Goal: Information Seeking & Learning: Check status

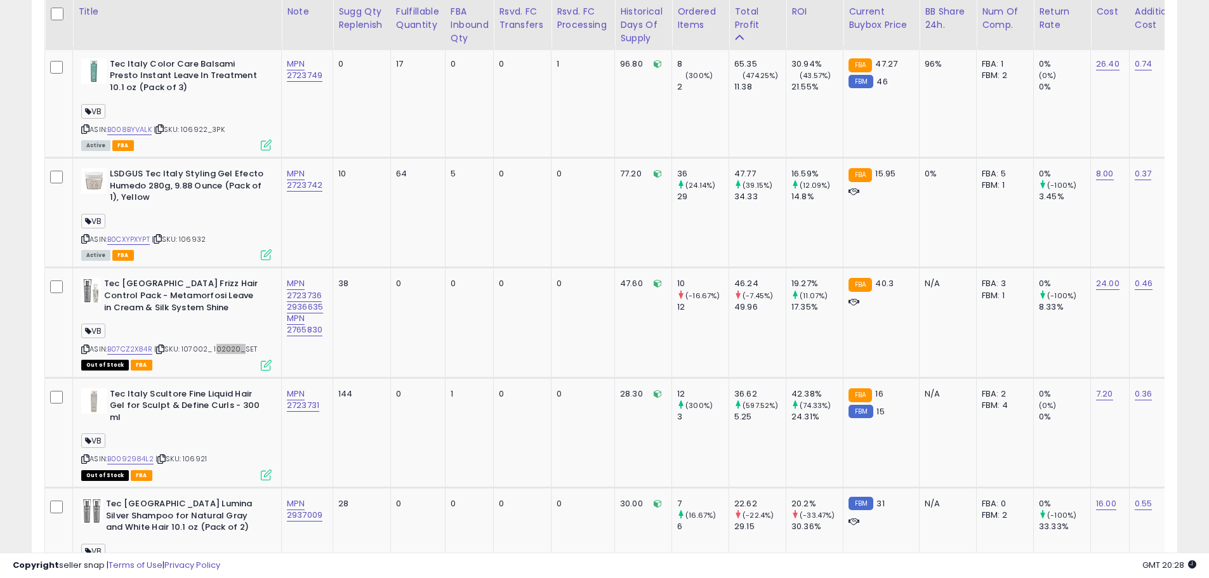
scroll to position [260, 664]
click at [239, 344] on span "| SKU: 107002_ 102020_SET" at bounding box center [205, 349] width 103 height 10
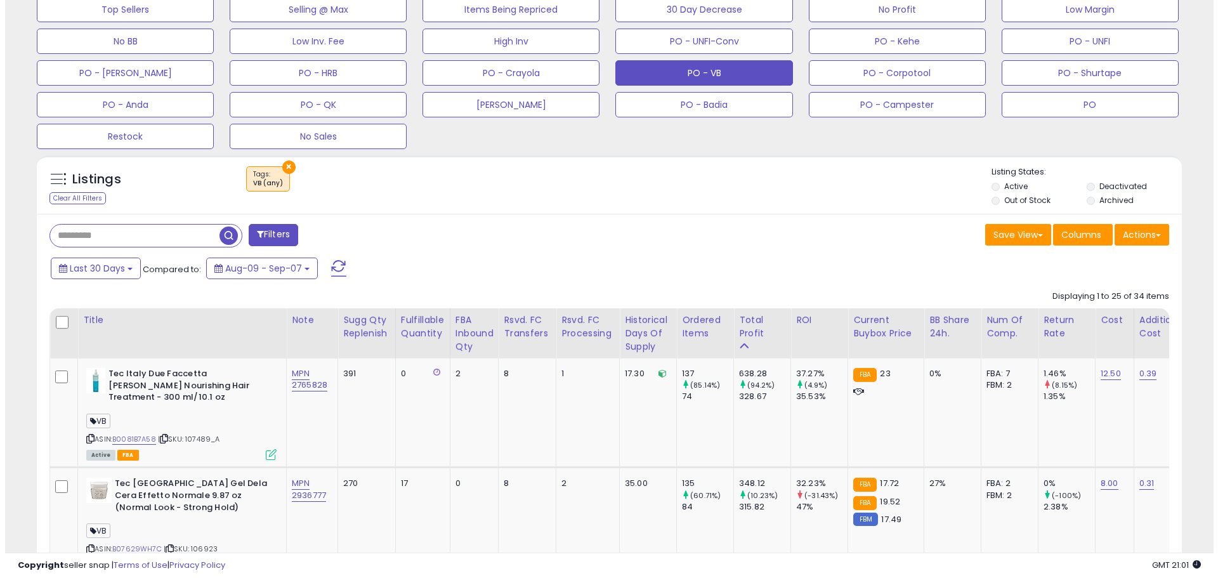
scroll to position [272, 0]
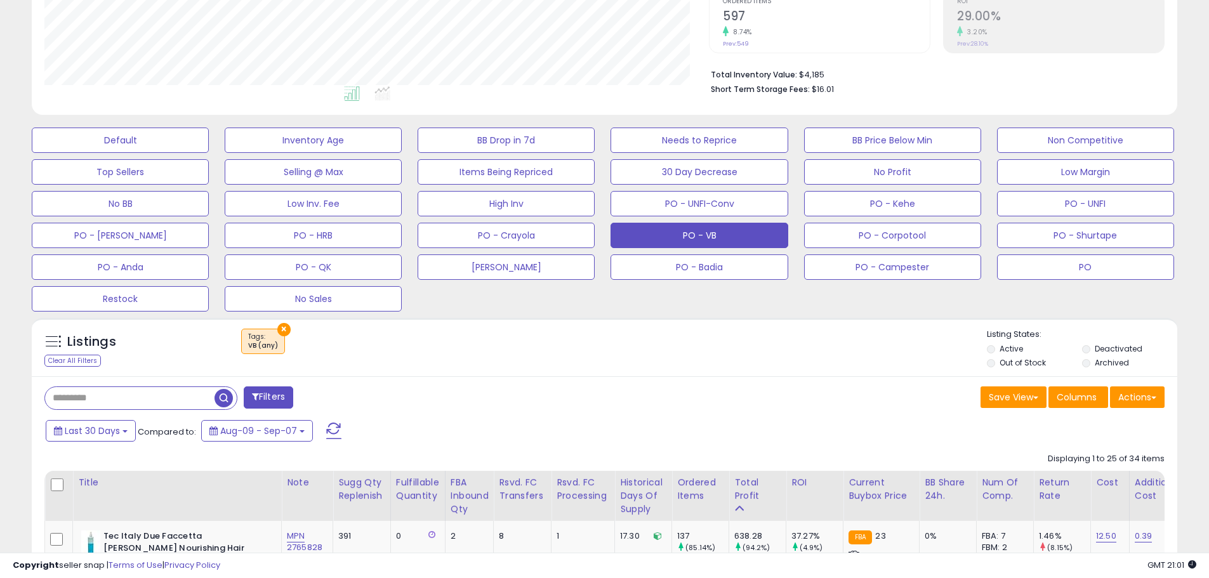
click at [67, 395] on input "text" at bounding box center [129, 398] width 169 height 22
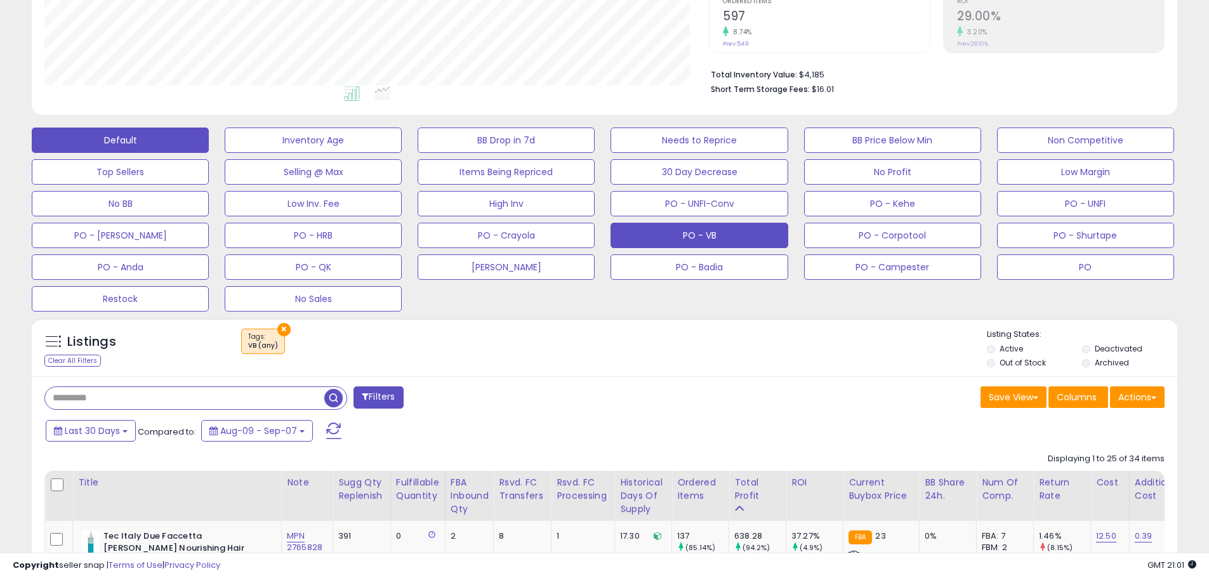
click at [129, 137] on button "Default" at bounding box center [120, 140] width 177 height 25
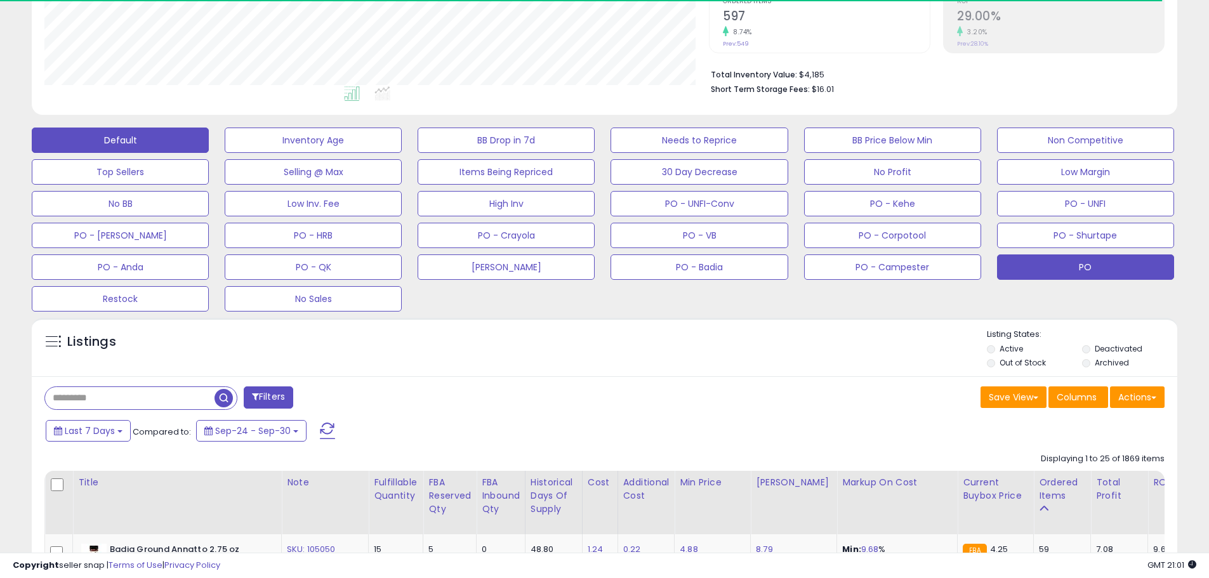
scroll to position [260, 664]
drag, startPoint x: 1114, startPoint y: 276, endPoint x: 687, endPoint y: 313, distance: 429.3
click at [1114, 276] on button "PO" at bounding box center [1085, 266] width 177 height 25
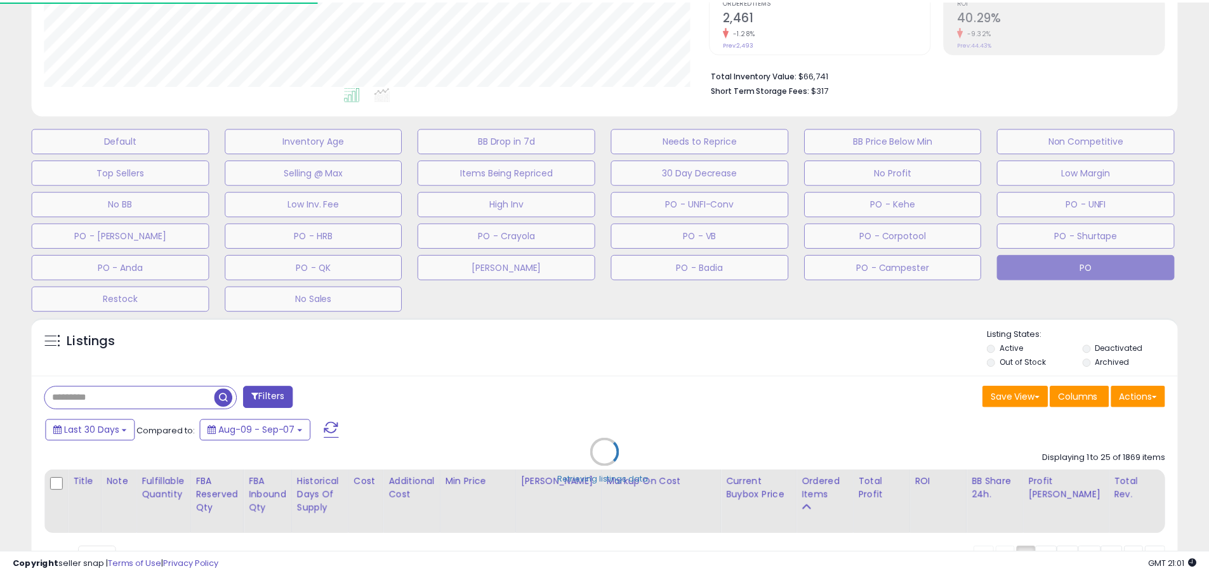
scroll to position [260, 670]
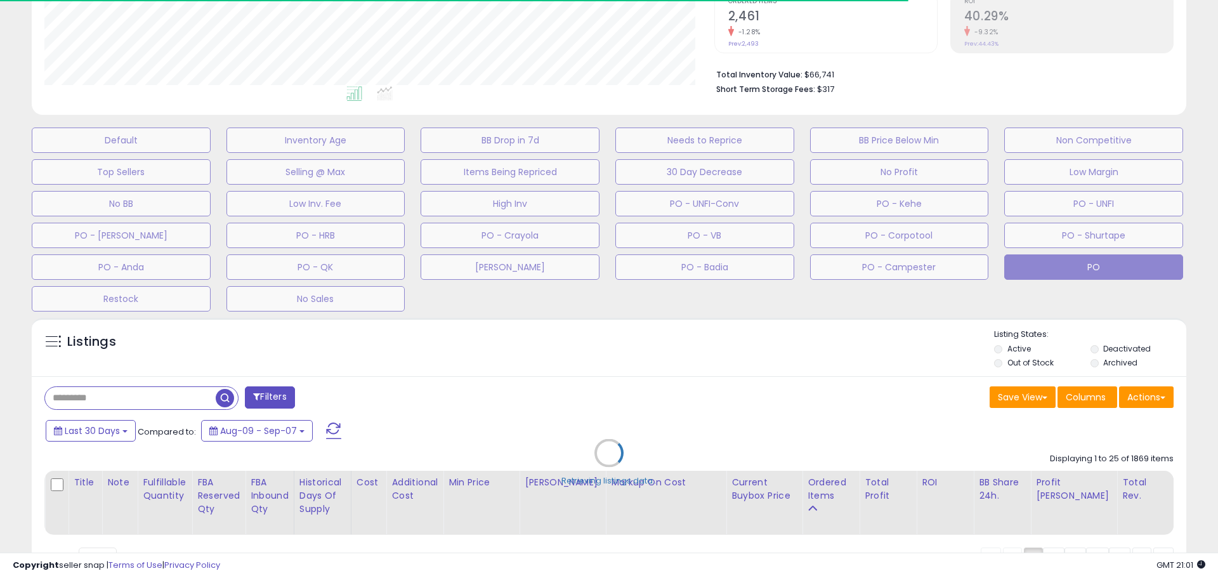
click at [104, 398] on div "Retrieving listings data.." at bounding box center [609, 463] width 1174 height 302
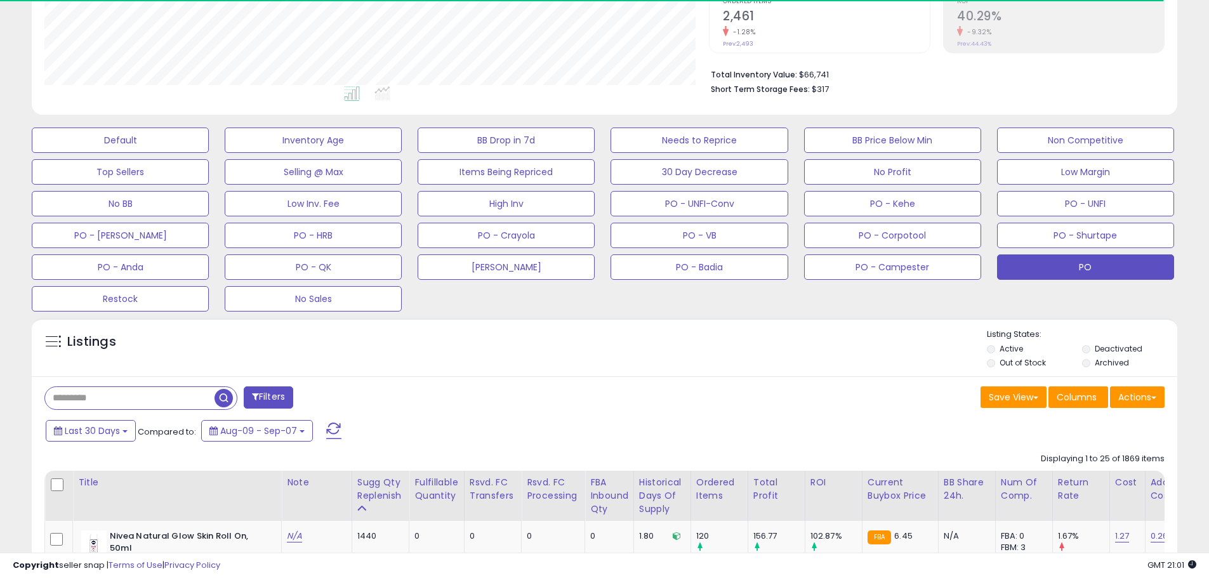
scroll to position [634255, 633851]
click at [109, 407] on input "text" at bounding box center [184, 398] width 279 height 22
paste input "******"
type input "******"
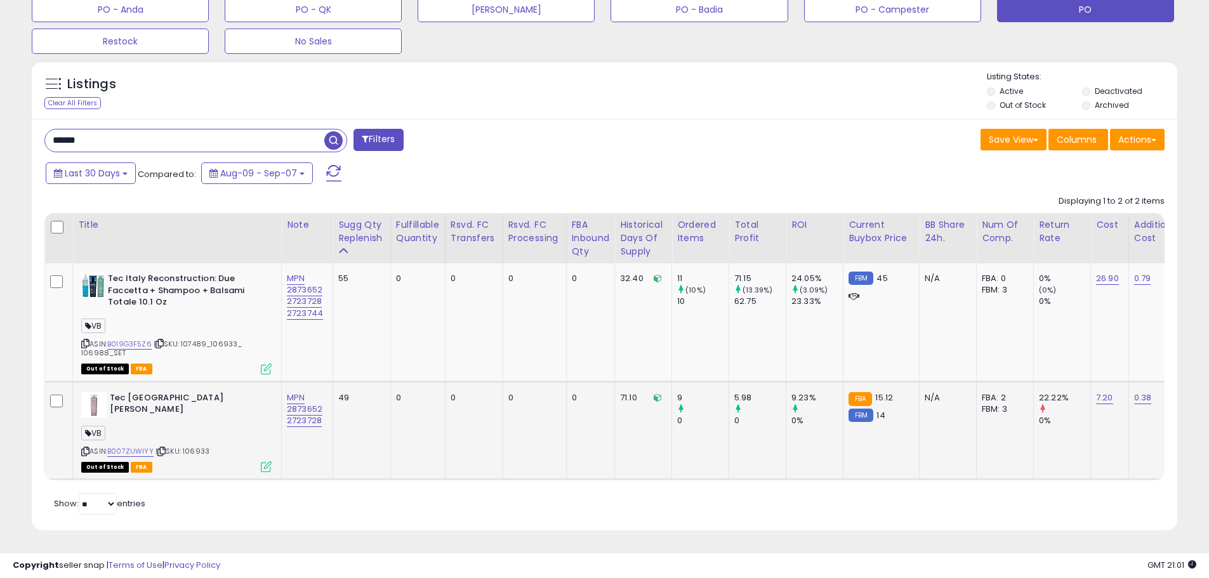
scroll to position [538, 0]
click at [638, 162] on div "Last 30 Days Compared to: Aug-09 - Sep-07" at bounding box center [463, 175] width 840 height 29
click at [192, 446] on span "| SKU: 106933" at bounding box center [182, 451] width 54 height 10
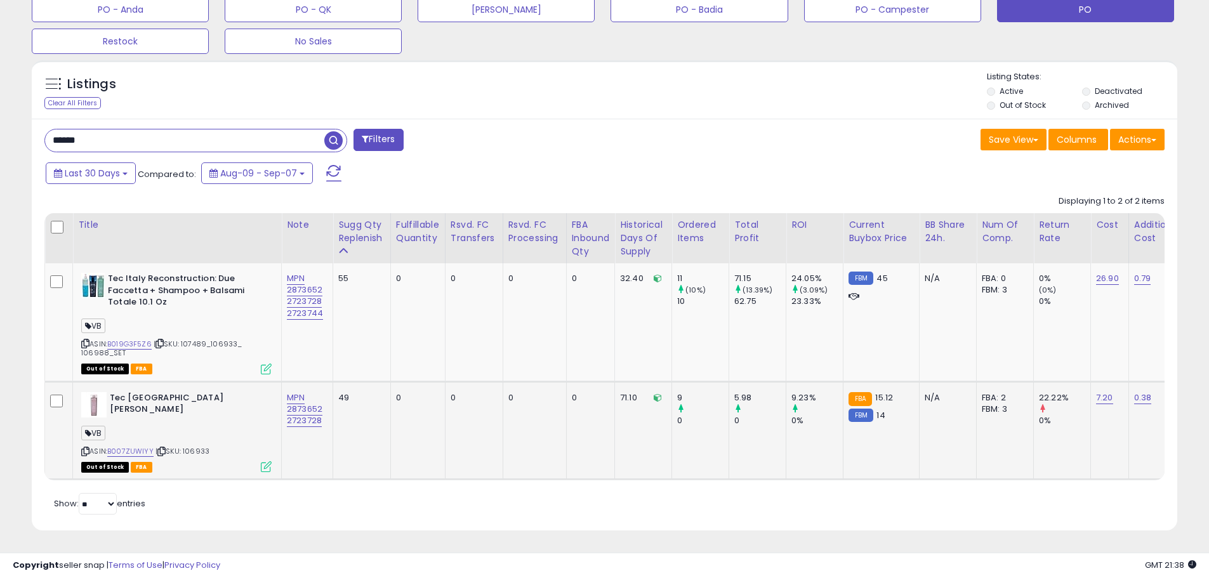
click at [192, 446] on span "| SKU: 106933" at bounding box center [182, 451] width 54 height 10
click at [194, 446] on span "| SKU: 106933" at bounding box center [182, 451] width 54 height 10
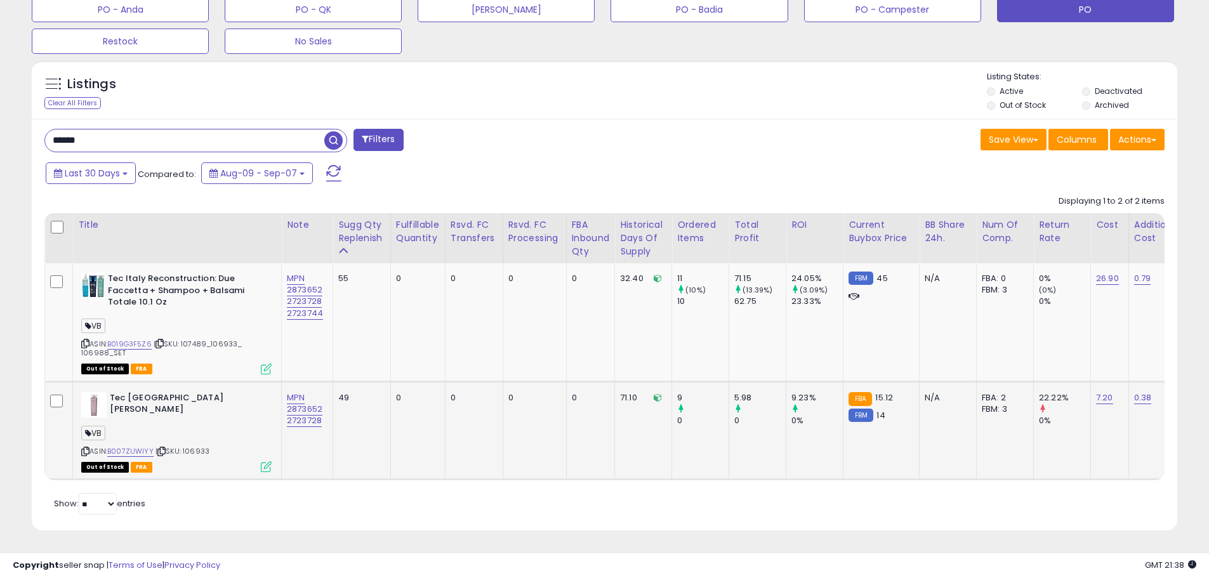
click at [194, 446] on span "| SKU: 106933" at bounding box center [182, 451] width 54 height 10
click at [195, 446] on span "| SKU: 106933" at bounding box center [182, 451] width 54 height 10
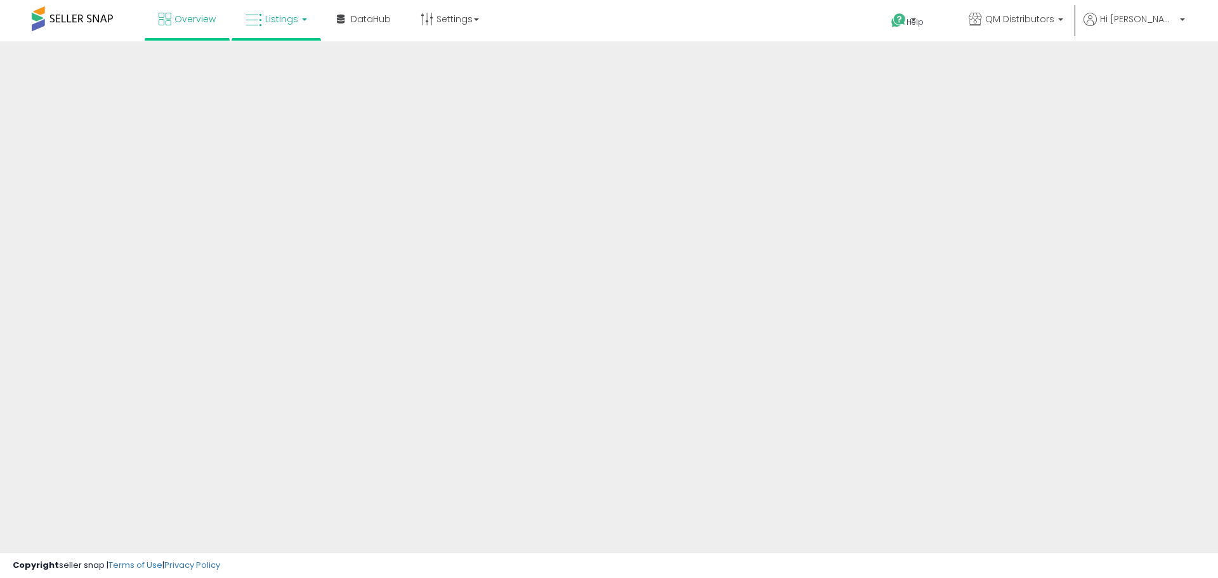
click at [282, 28] on link "Listings" at bounding box center [276, 19] width 81 height 38
click at [298, 31] on link "Listings" at bounding box center [276, 19] width 81 height 38
click at [299, 29] on link "Listings" at bounding box center [276, 19] width 81 height 38
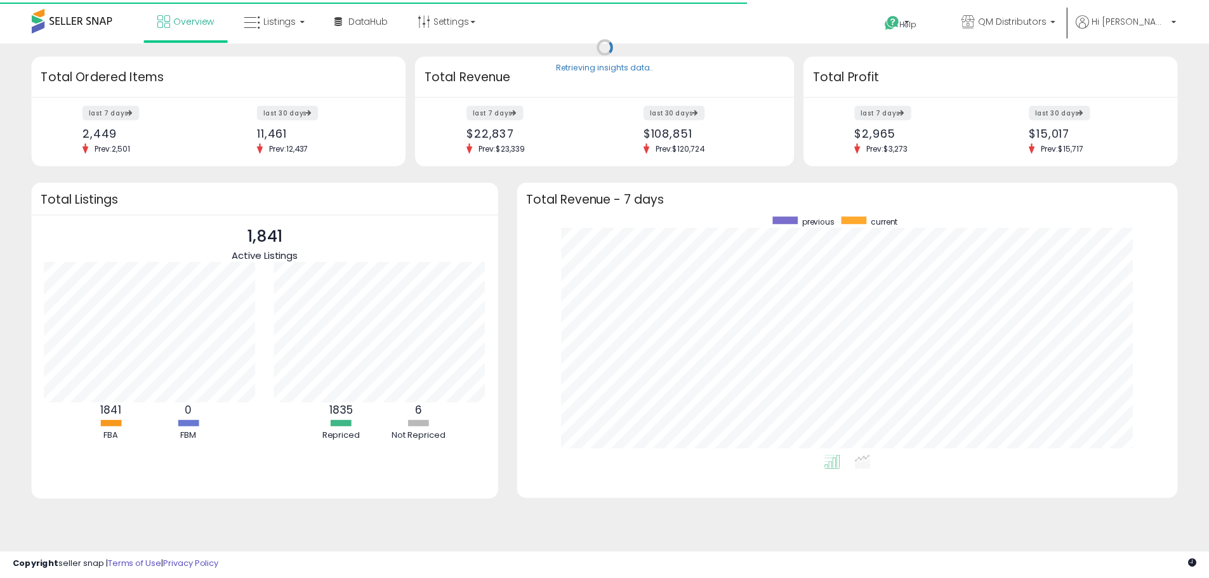
scroll to position [240, 640]
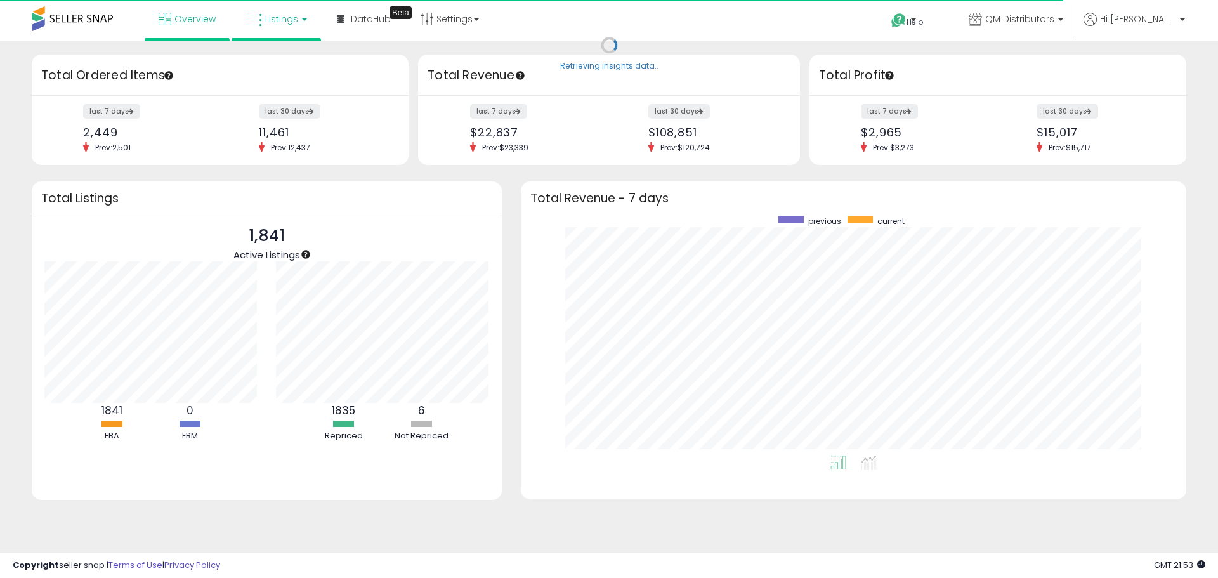
click at [306, 20] on link "Listings" at bounding box center [276, 19] width 81 height 38
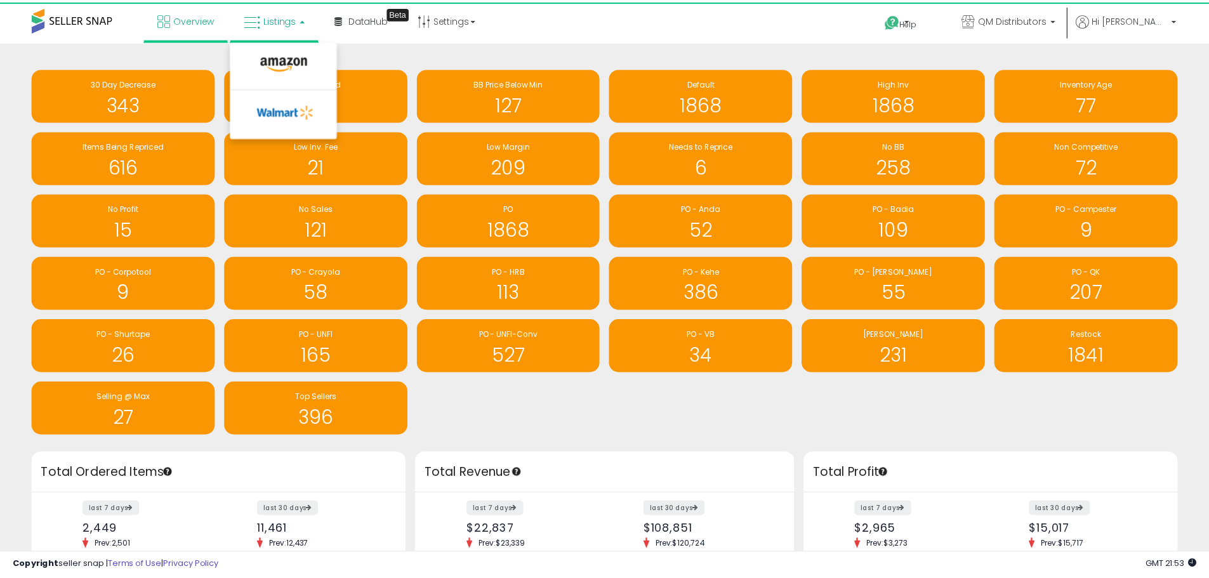
scroll to position [634276, 633881]
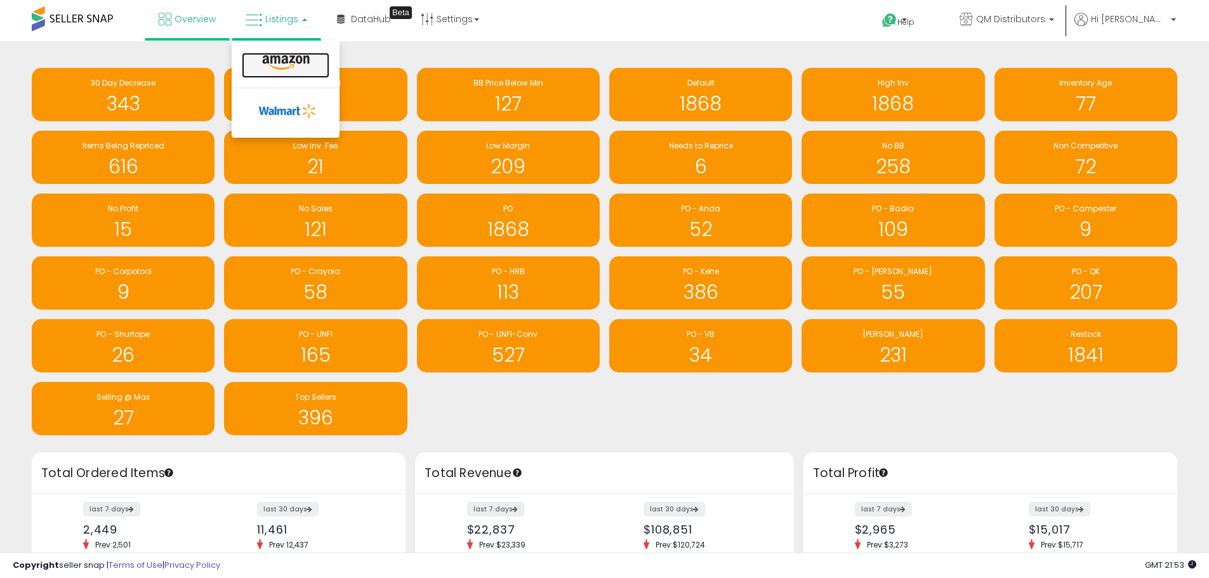
click at [295, 58] on icon at bounding box center [285, 63] width 55 height 16
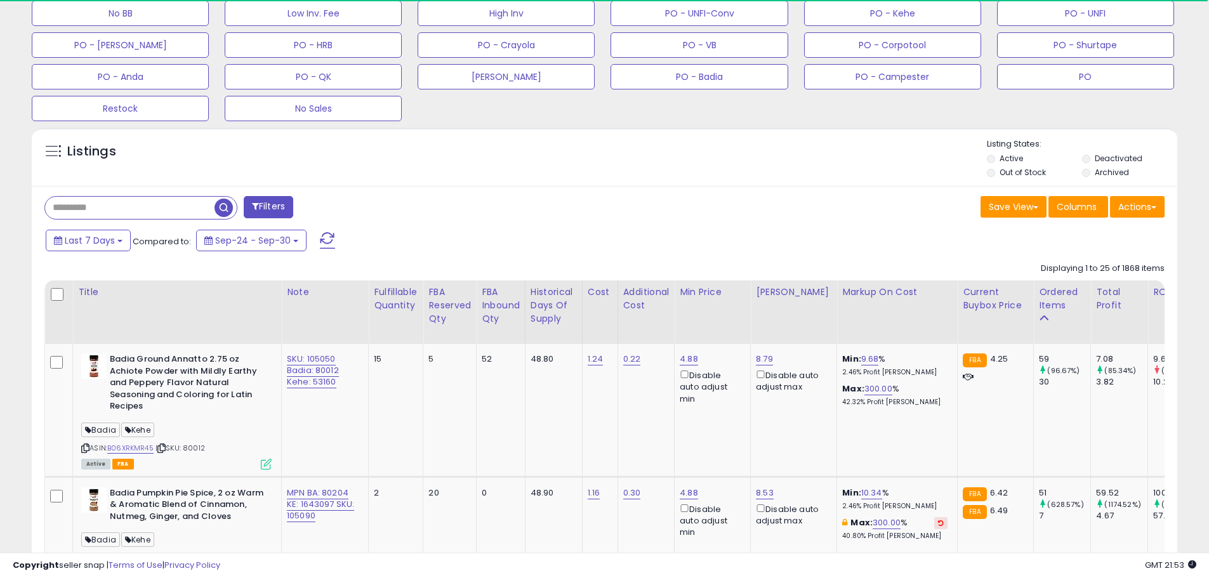
scroll to position [444, 0]
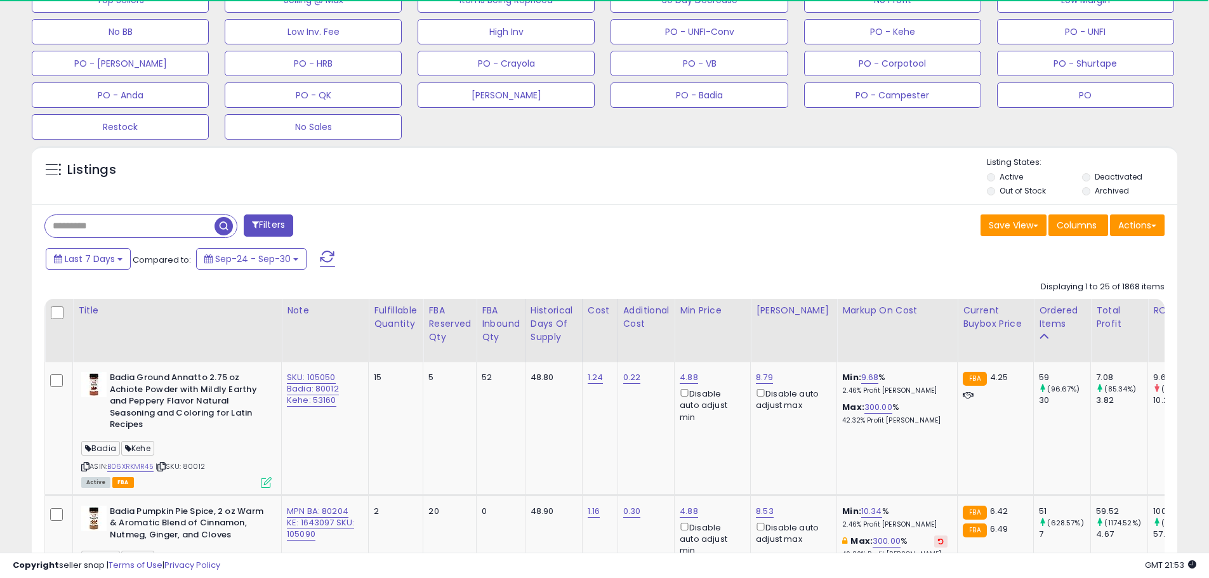
click at [104, 230] on input "text" at bounding box center [129, 226] width 169 height 22
paste input "******"
type input "******"
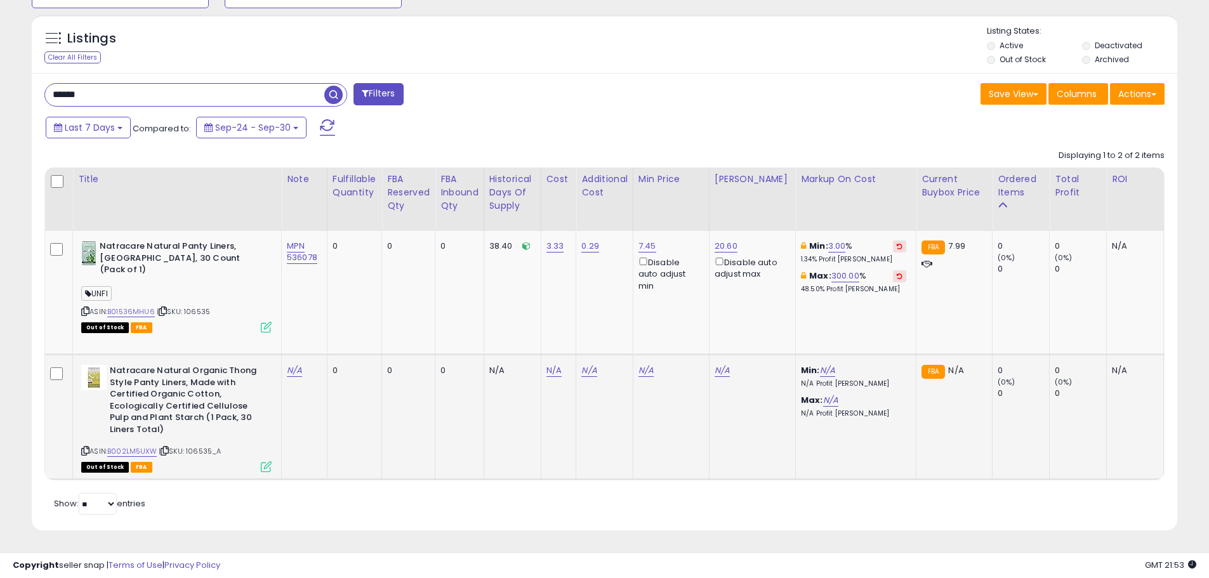
scroll to position [260, 664]
click at [146, 306] on link "B01536MHU6" at bounding box center [131, 311] width 48 height 11
click at [145, 446] on link "B002LM5UXW" at bounding box center [131, 451] width 49 height 11
drag, startPoint x: 154, startPoint y: 83, endPoint x: 20, endPoint y: 83, distance: 133.9
click at [20, 83] on div "**********" at bounding box center [604, 12] width 1196 height 1068
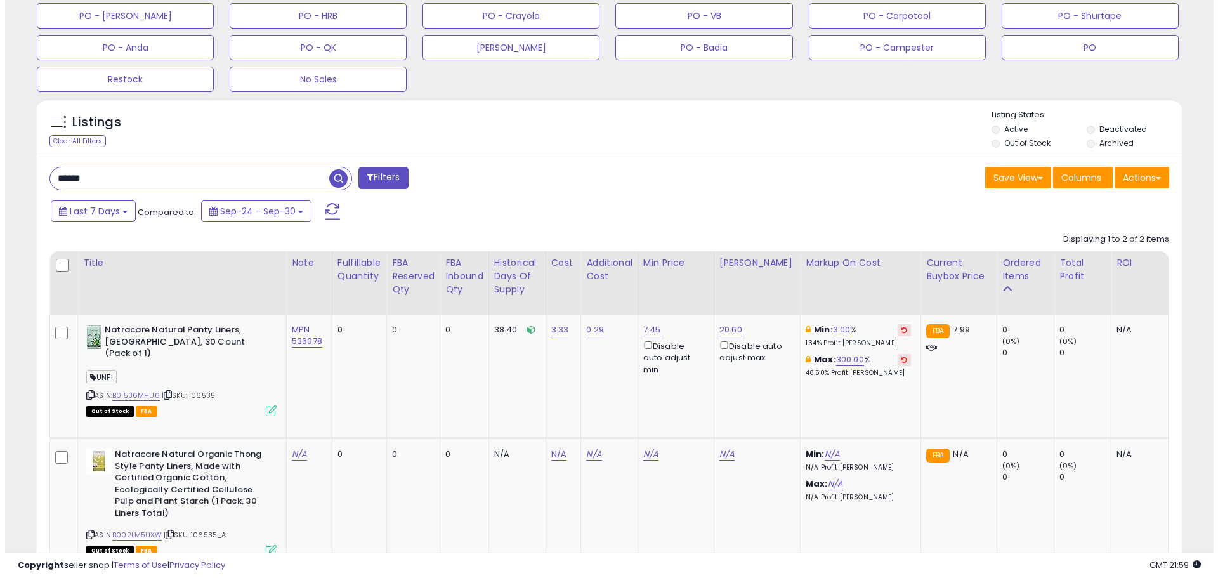
scroll to position [331, 0]
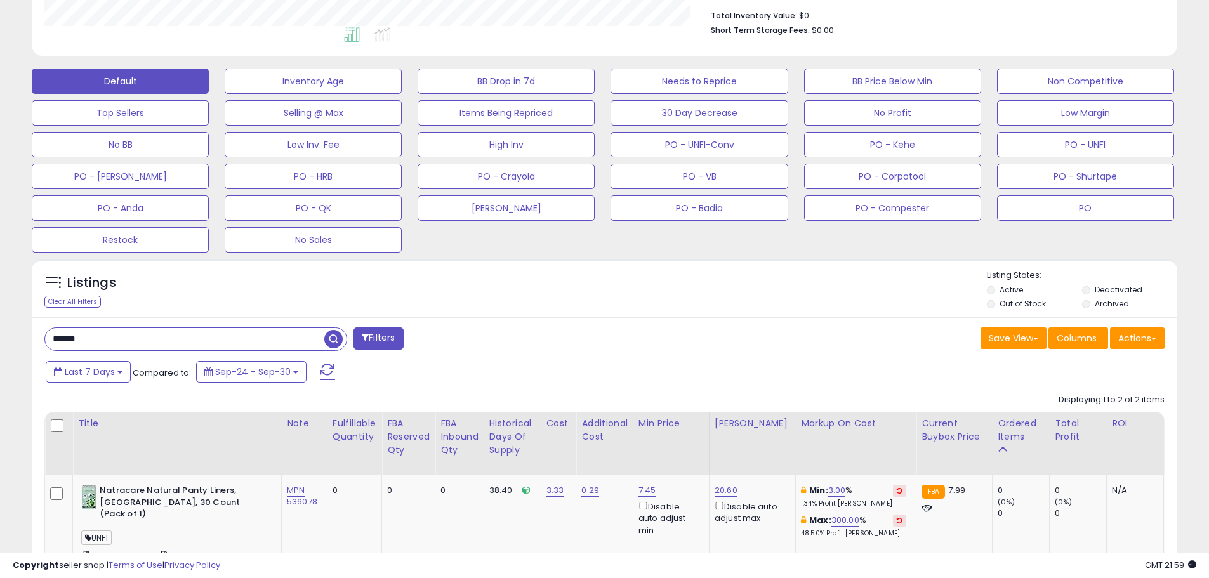
click at [128, 328] on input "******" at bounding box center [184, 339] width 279 height 22
click at [115, 339] on input "******" at bounding box center [184, 339] width 279 height 22
drag, startPoint x: 72, startPoint y: 348, endPoint x: 11, endPoint y: 346, distance: 60.9
click at [10, 346] on div "**********" at bounding box center [604, 257] width 1196 height 1068
click at [1062, 209] on button "PO" at bounding box center [1085, 207] width 177 height 25
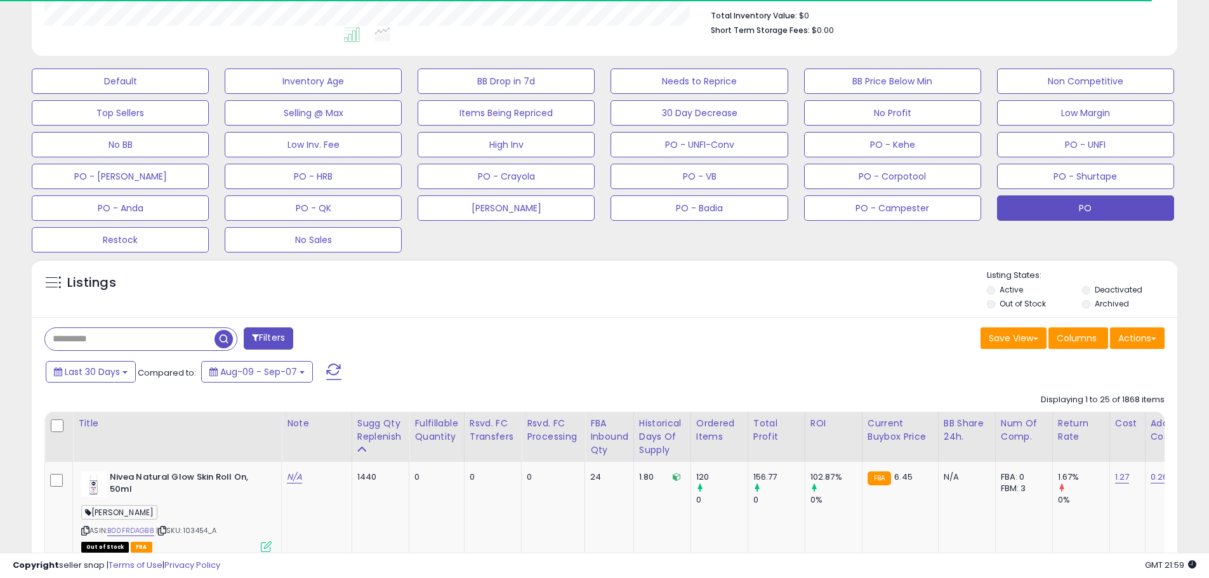
scroll to position [634255, 633851]
click at [94, 345] on input "text" at bounding box center [129, 339] width 169 height 22
paste input "******"
type input "******"
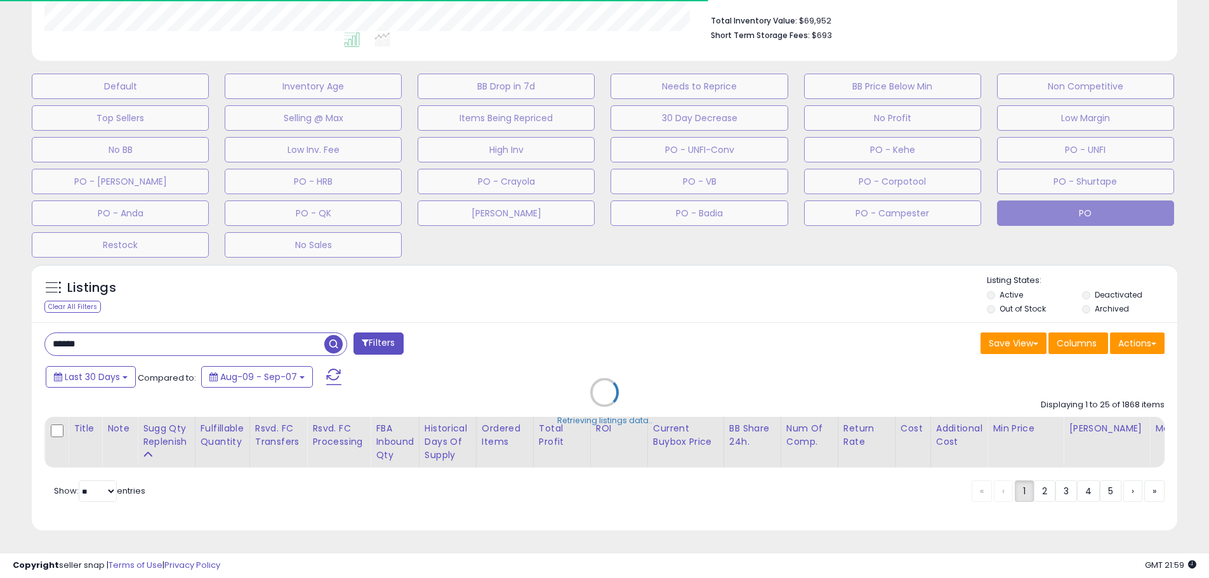
scroll to position [260, 664]
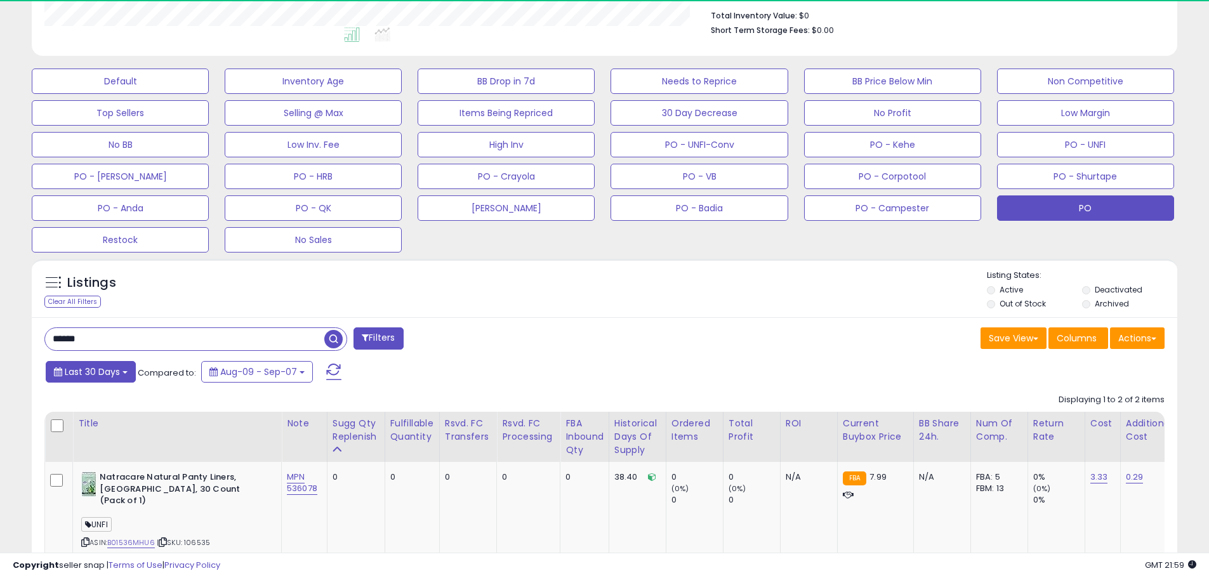
click at [119, 369] on span "Last 30 Days" at bounding box center [92, 371] width 55 height 13
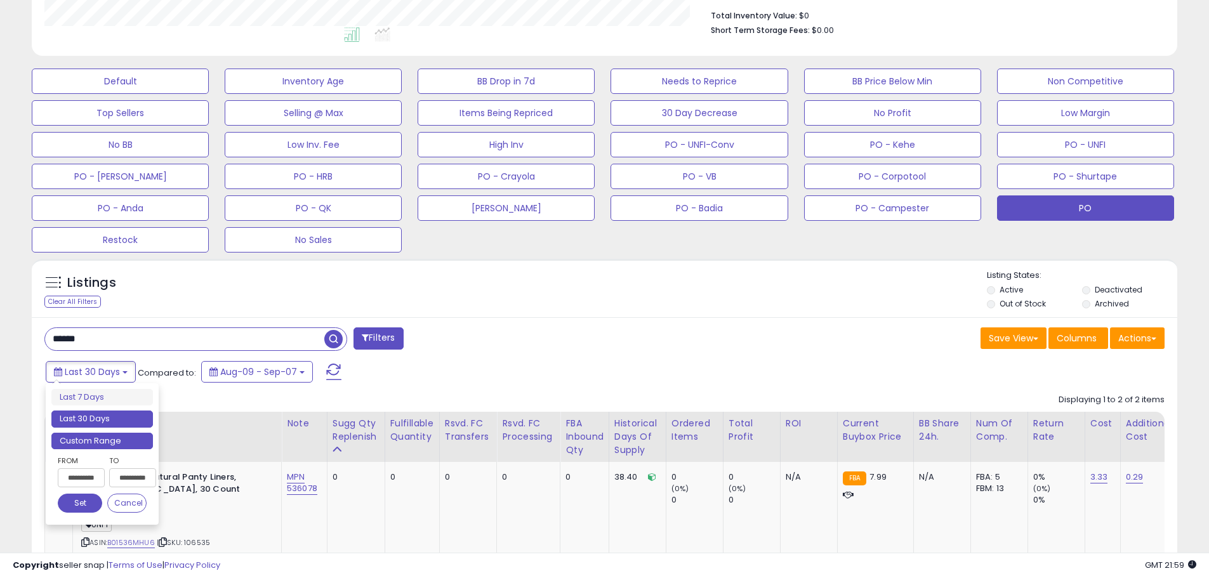
click at [91, 442] on li "Custom Range" at bounding box center [102, 441] width 102 height 17
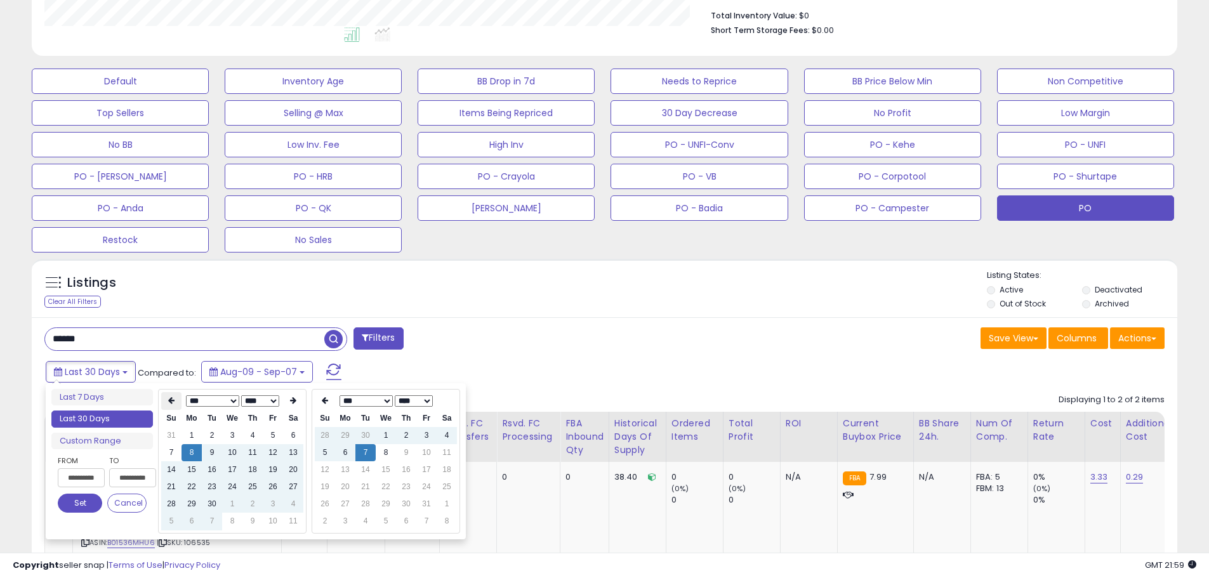
click at [173, 402] on icon at bounding box center [171, 401] width 6 height 8
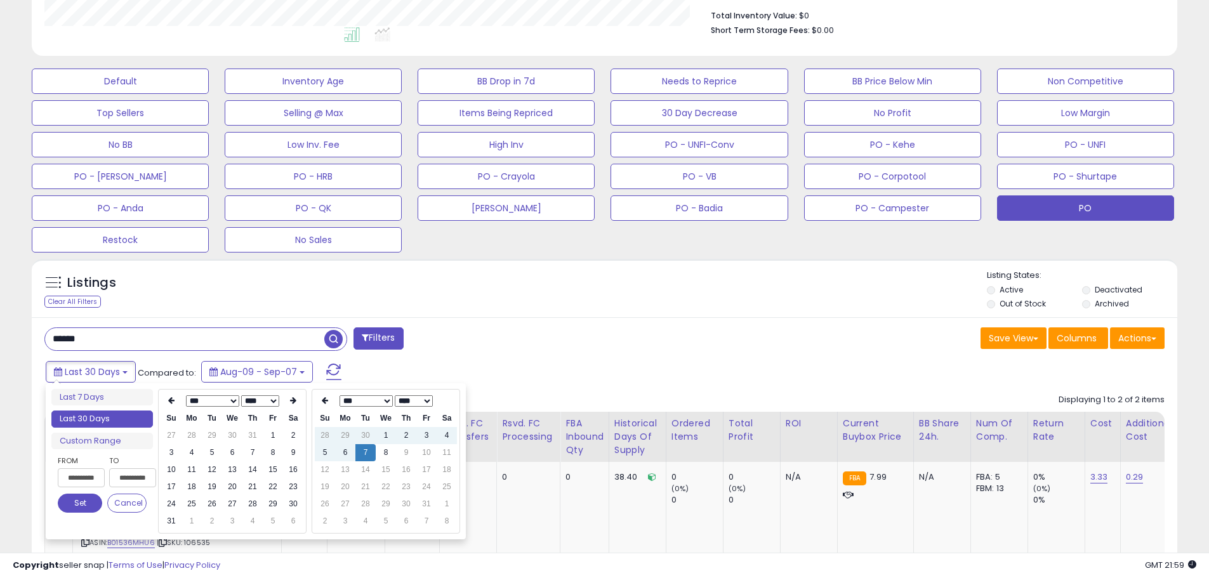
click at [173, 402] on icon at bounding box center [171, 401] width 6 height 8
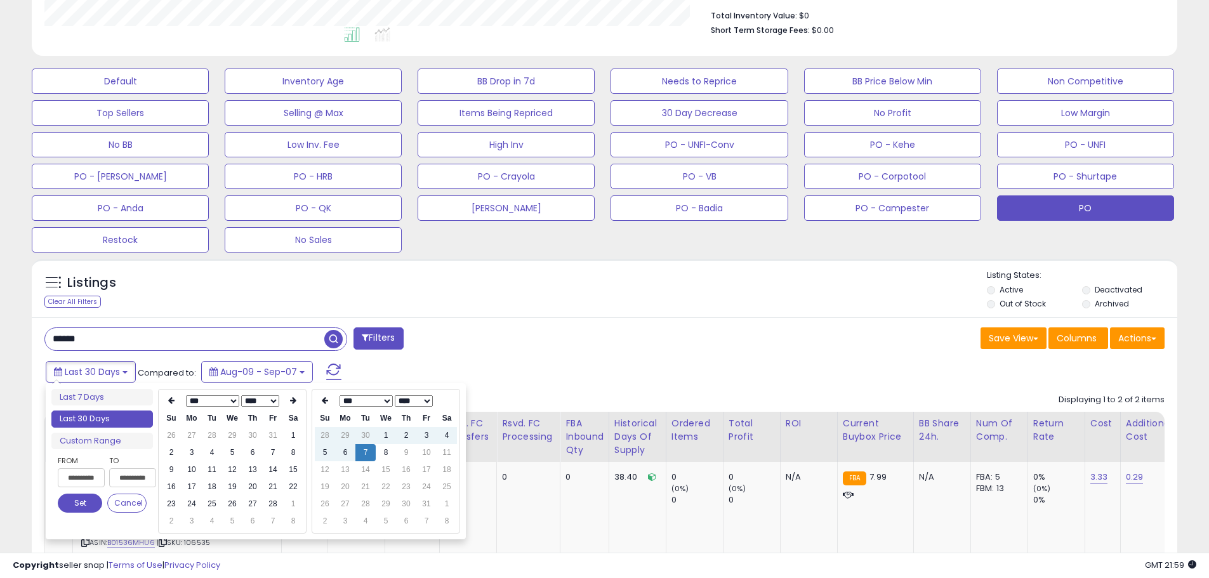
click at [173, 402] on icon at bounding box center [171, 401] width 6 height 8
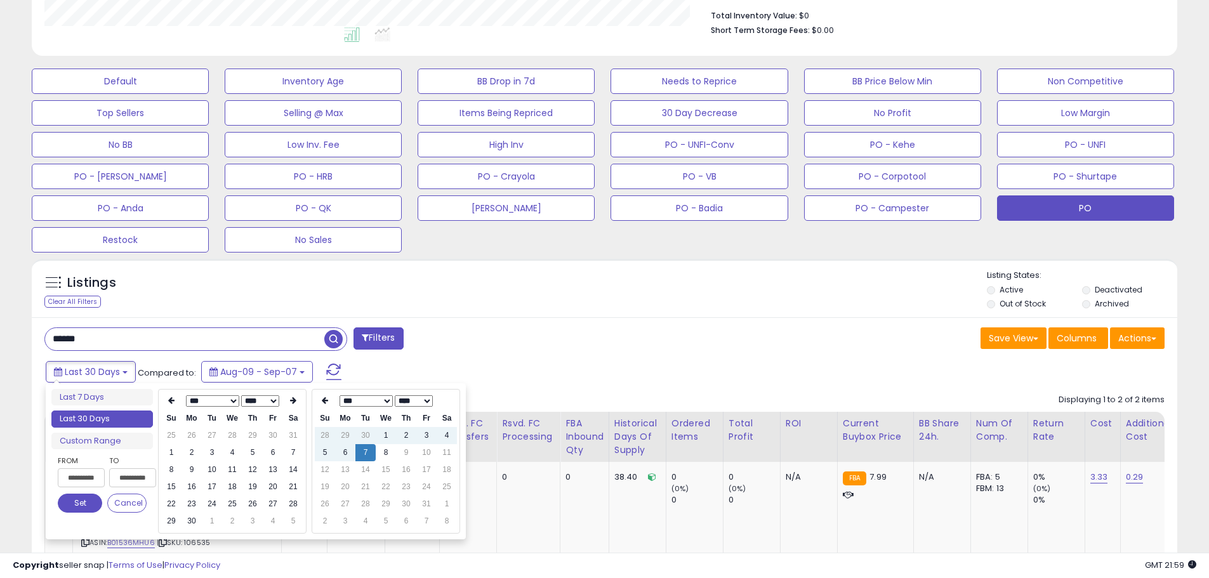
click at [173, 402] on icon at bounding box center [171, 401] width 6 height 8
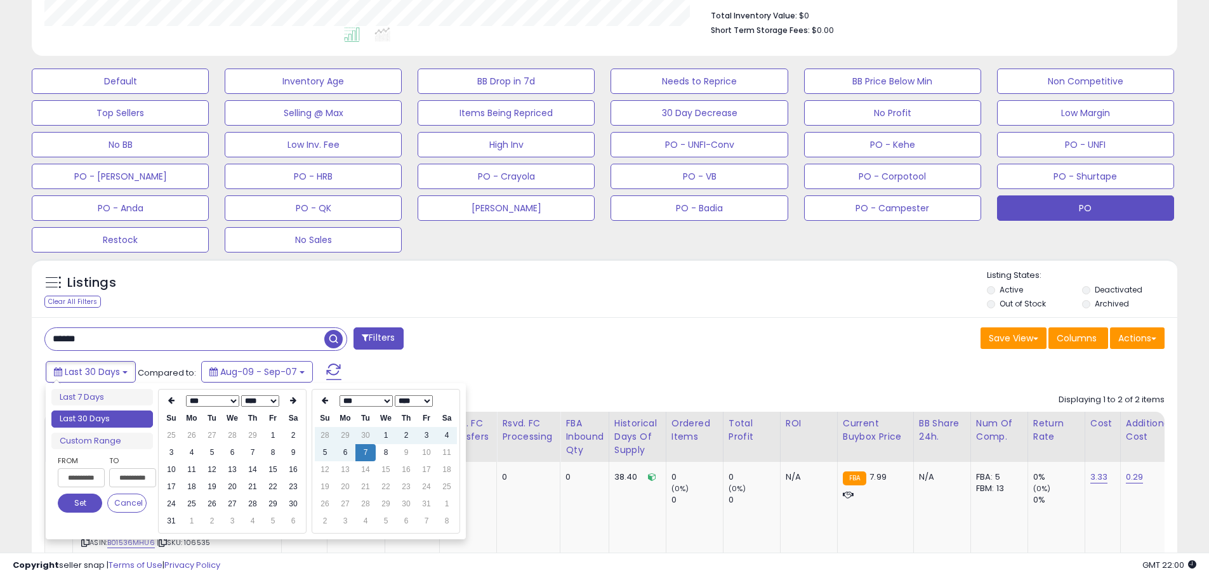
click at [173, 402] on icon at bounding box center [171, 401] width 6 height 8
click at [291, 402] on icon at bounding box center [293, 401] width 6 height 8
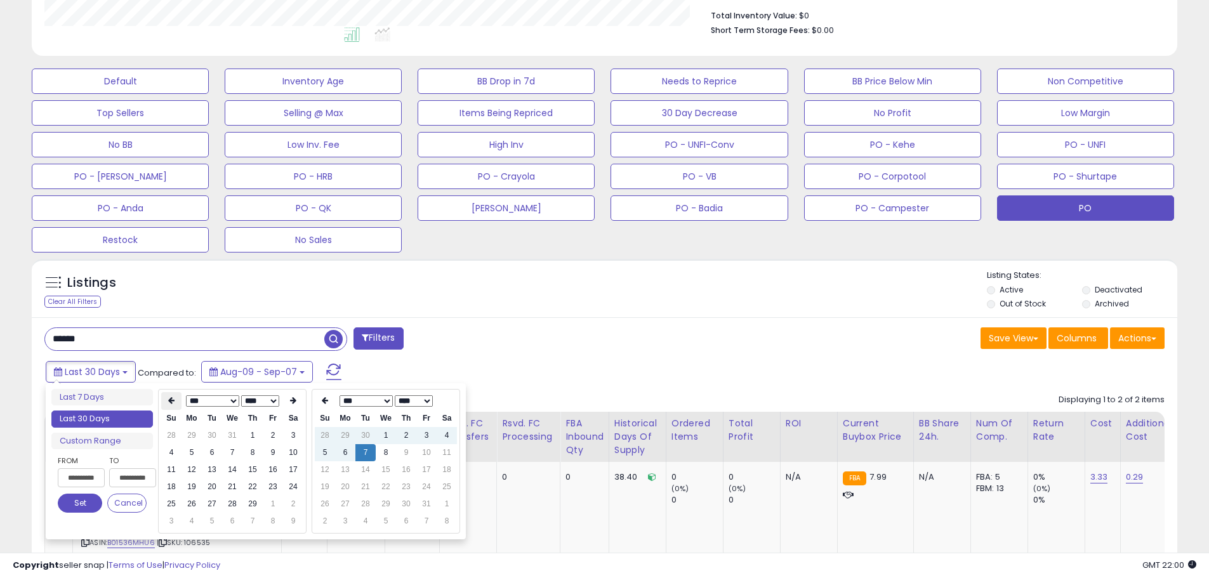
click at [177, 406] on th at bounding box center [171, 401] width 20 height 18
click at [194, 435] on td "1" at bounding box center [191, 435] width 20 height 17
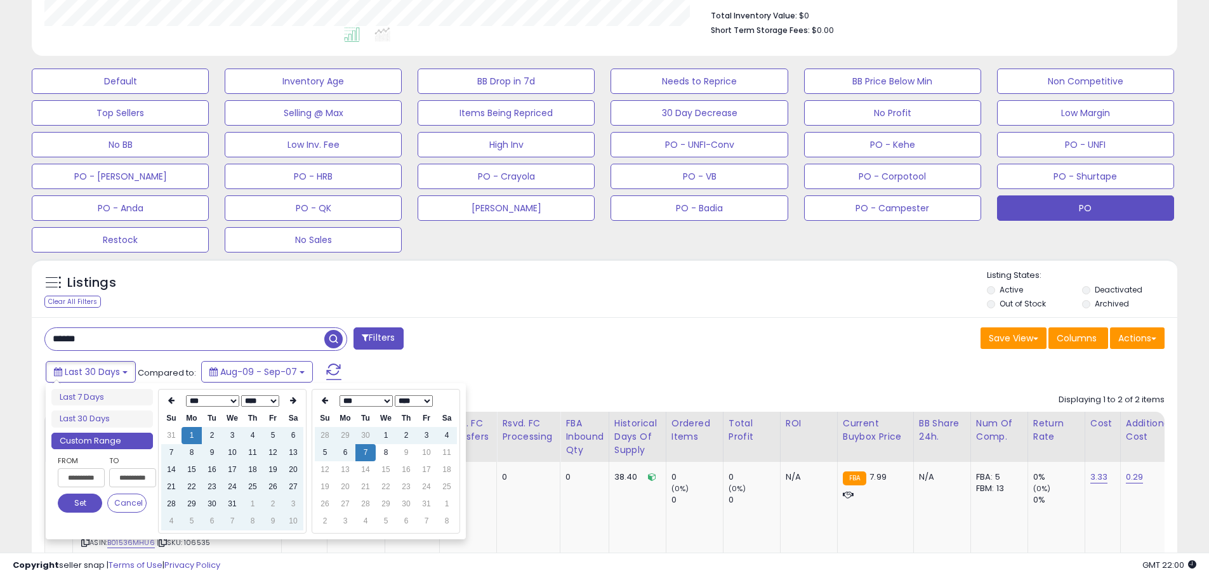
type input "**********"
click at [386, 403] on select "*** *** *** *** *** *** *** *** *** ***" at bounding box center [365, 400] width 53 height 11
click at [324, 396] on th at bounding box center [325, 401] width 20 height 18
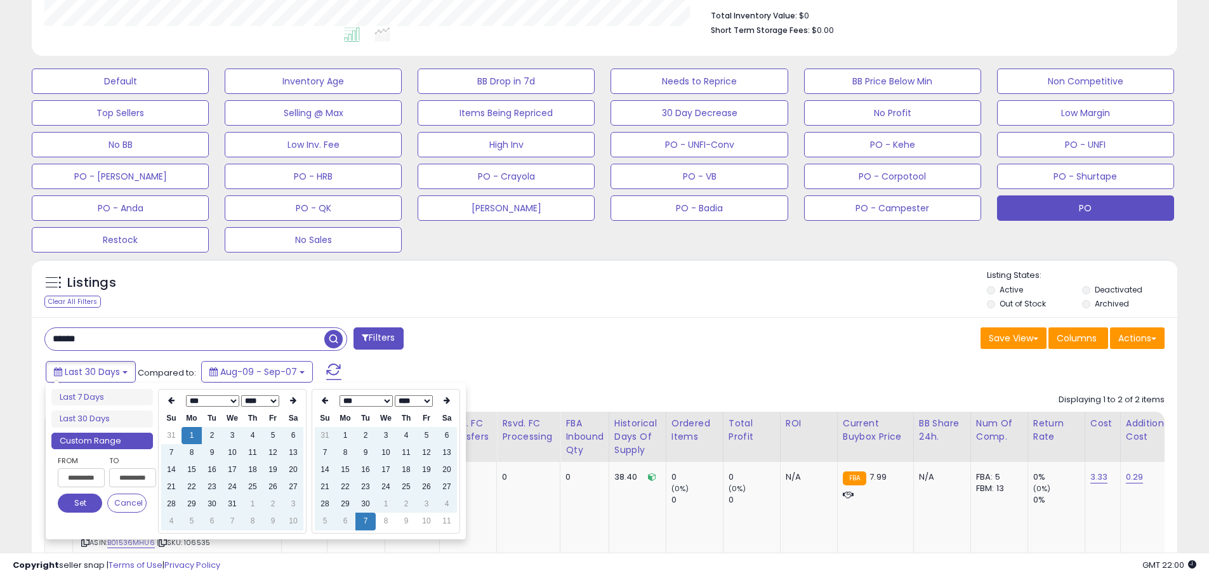
click at [324, 396] on th at bounding box center [325, 401] width 20 height 18
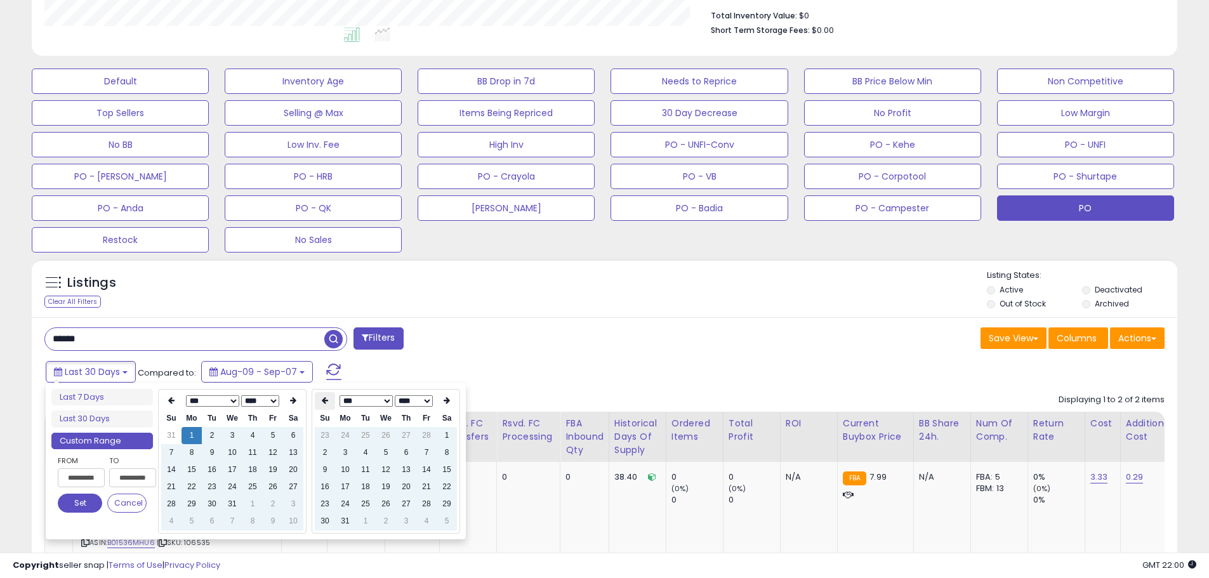
click at [324, 400] on icon at bounding box center [325, 401] width 6 height 8
click at [445, 398] on icon at bounding box center [447, 401] width 6 height 8
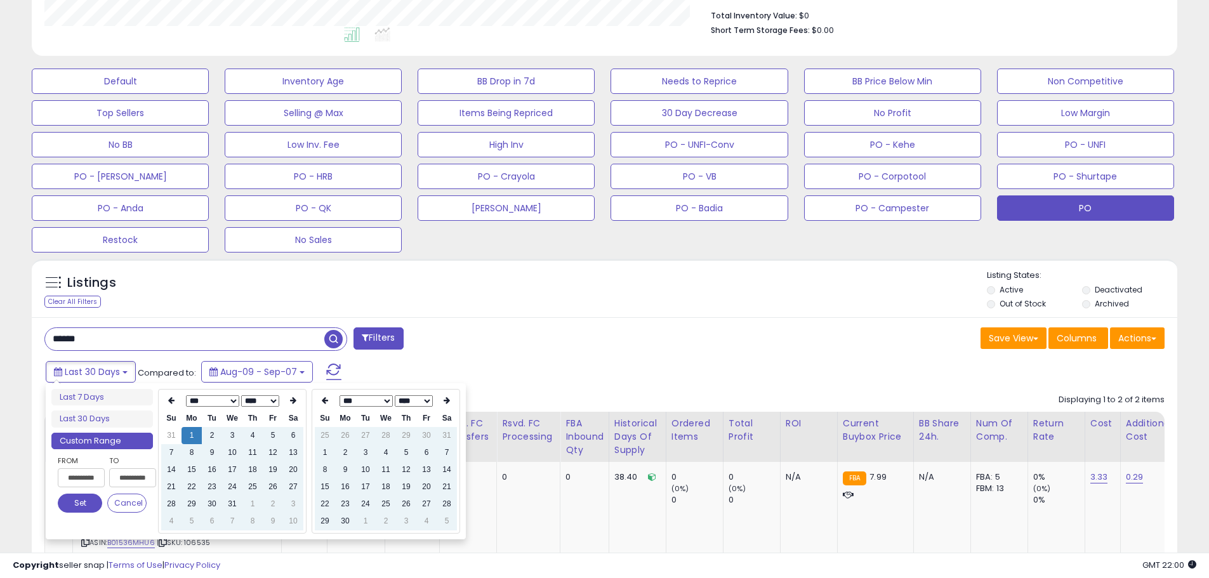
click at [445, 398] on icon at bounding box center [447, 401] width 6 height 8
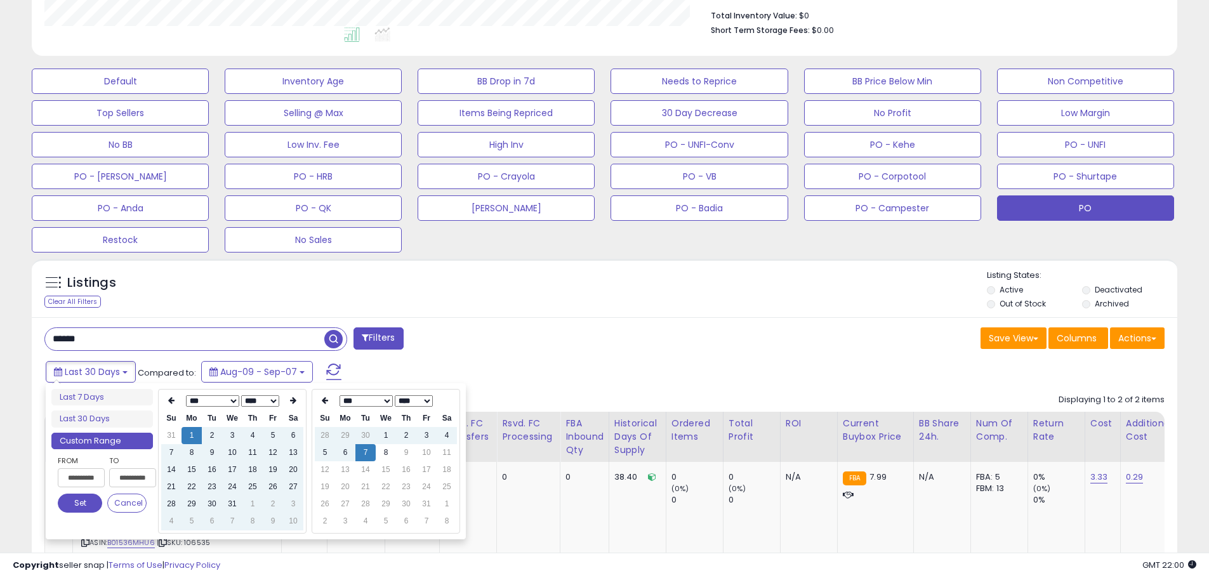
click at [372, 447] on td "7" at bounding box center [365, 452] width 20 height 17
type input "**********"
click at [95, 504] on button "Set" at bounding box center [80, 503] width 44 height 19
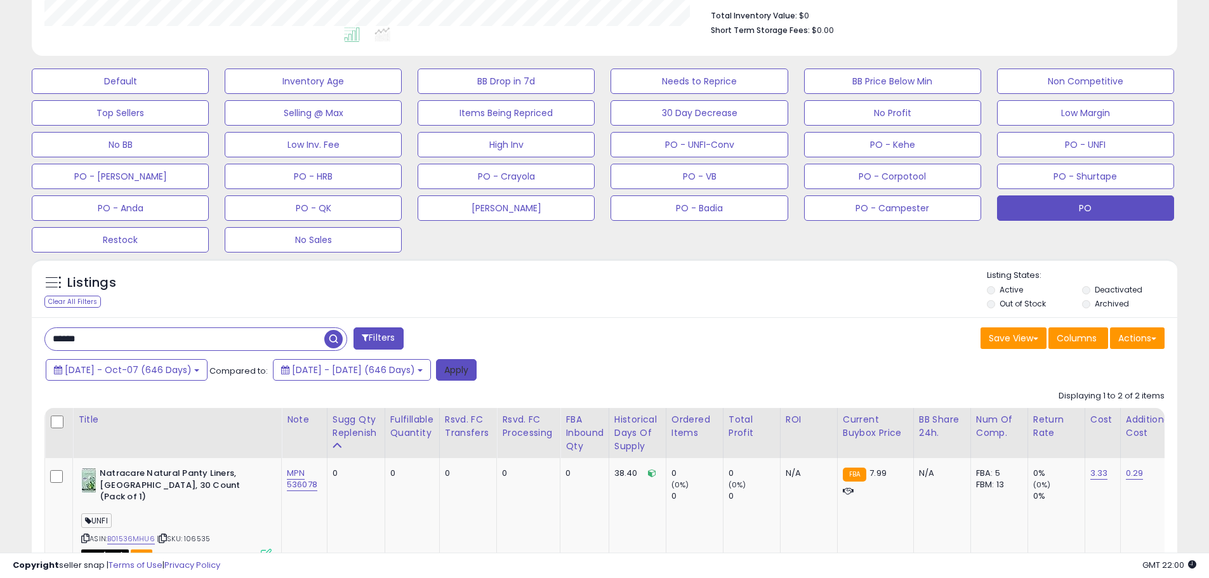
click at [477, 374] on button "Apply" at bounding box center [456, 370] width 41 height 22
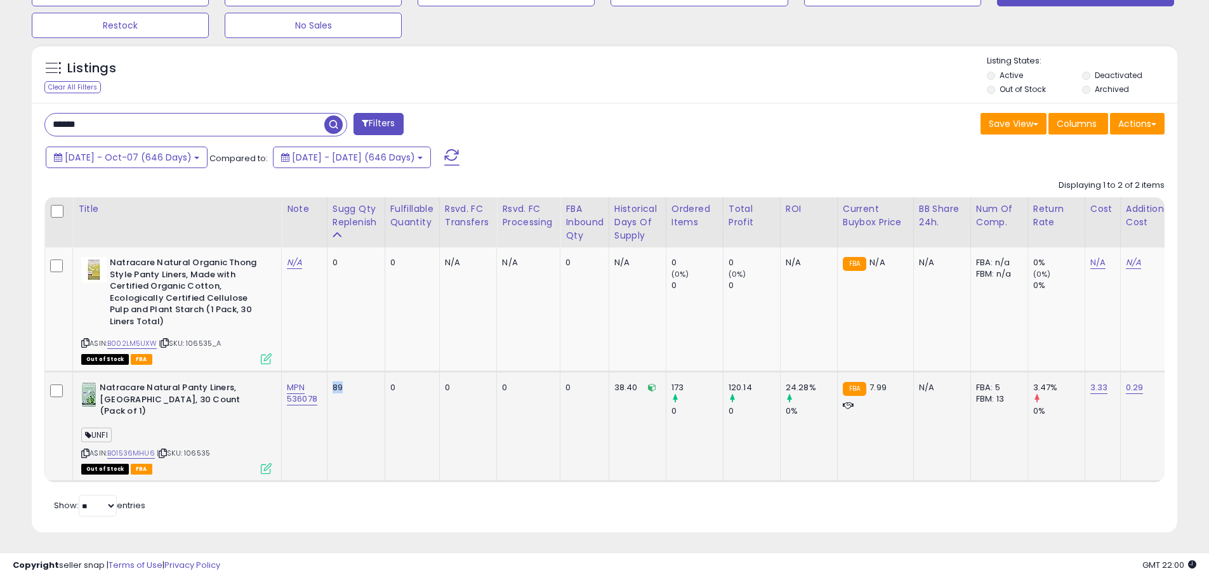
drag, startPoint x: 347, startPoint y: 388, endPoint x: 327, endPoint y: 388, distance: 19.7
click at [327, 388] on td "89" at bounding box center [356, 427] width 58 height 110
click at [801, 391] on div "24.28%" at bounding box center [811, 387] width 51 height 11
